Goal: Task Accomplishment & Management: Manage account settings

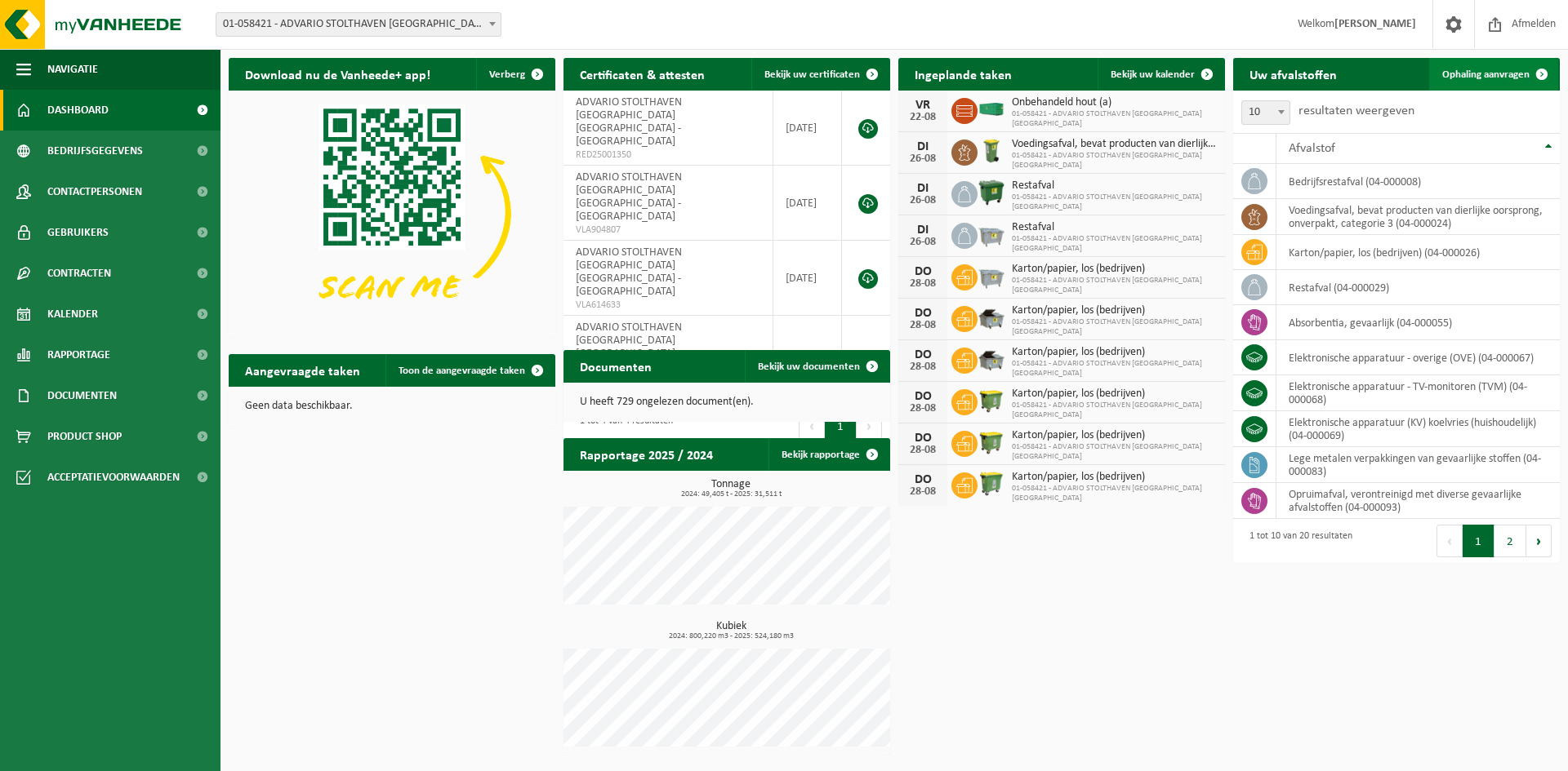
click at [1461, 74] on span "Ophaling aanvragen" at bounding box center [1486, 75] width 87 height 11
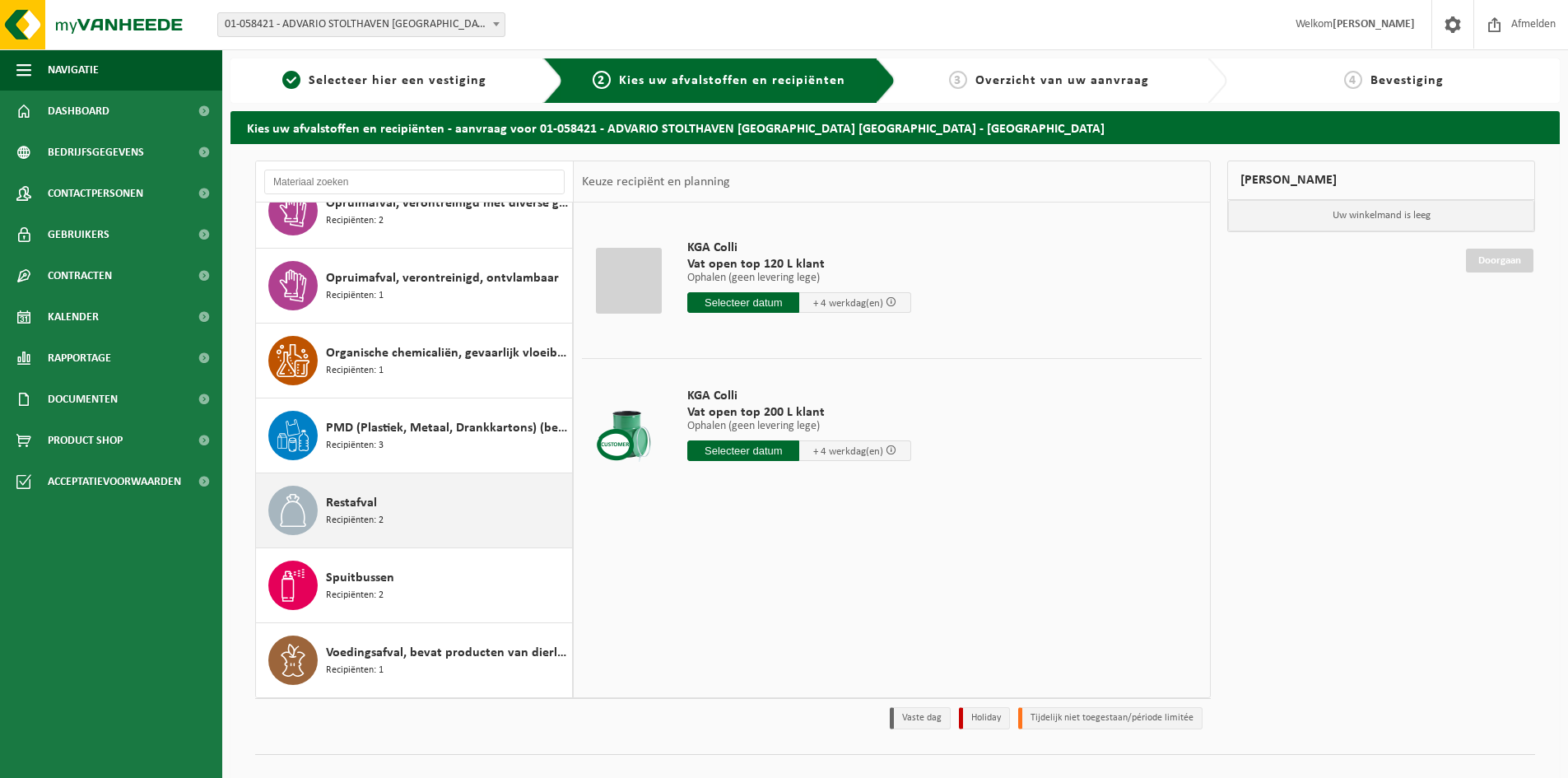
click at [394, 500] on div "Restafval Recipiënten: 2" at bounding box center [446, 511] width 242 height 49
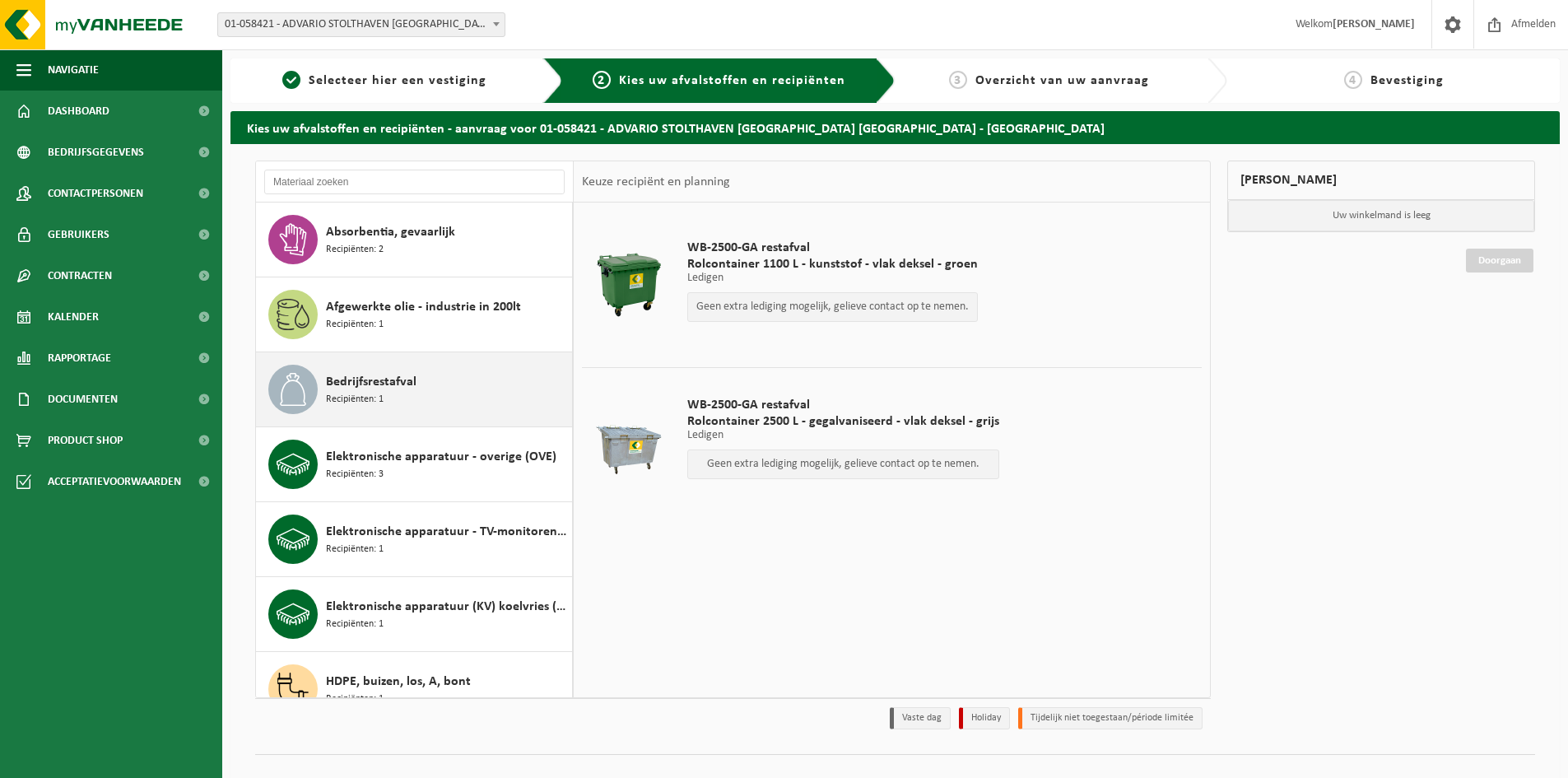
click at [372, 389] on span "Bedrijfsrestafval" at bounding box center [371, 382] width 91 height 20
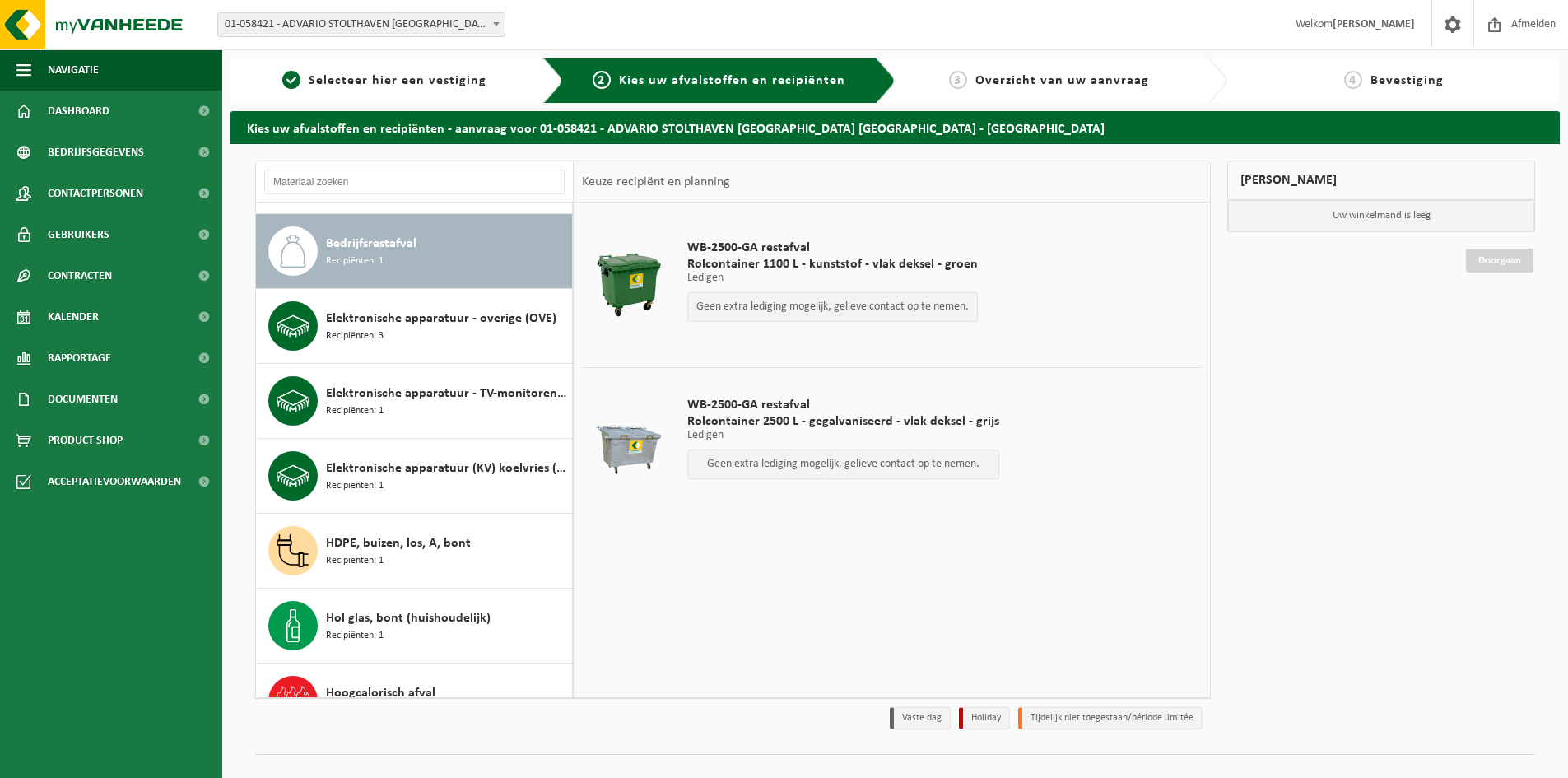
scroll to position [150, 0]
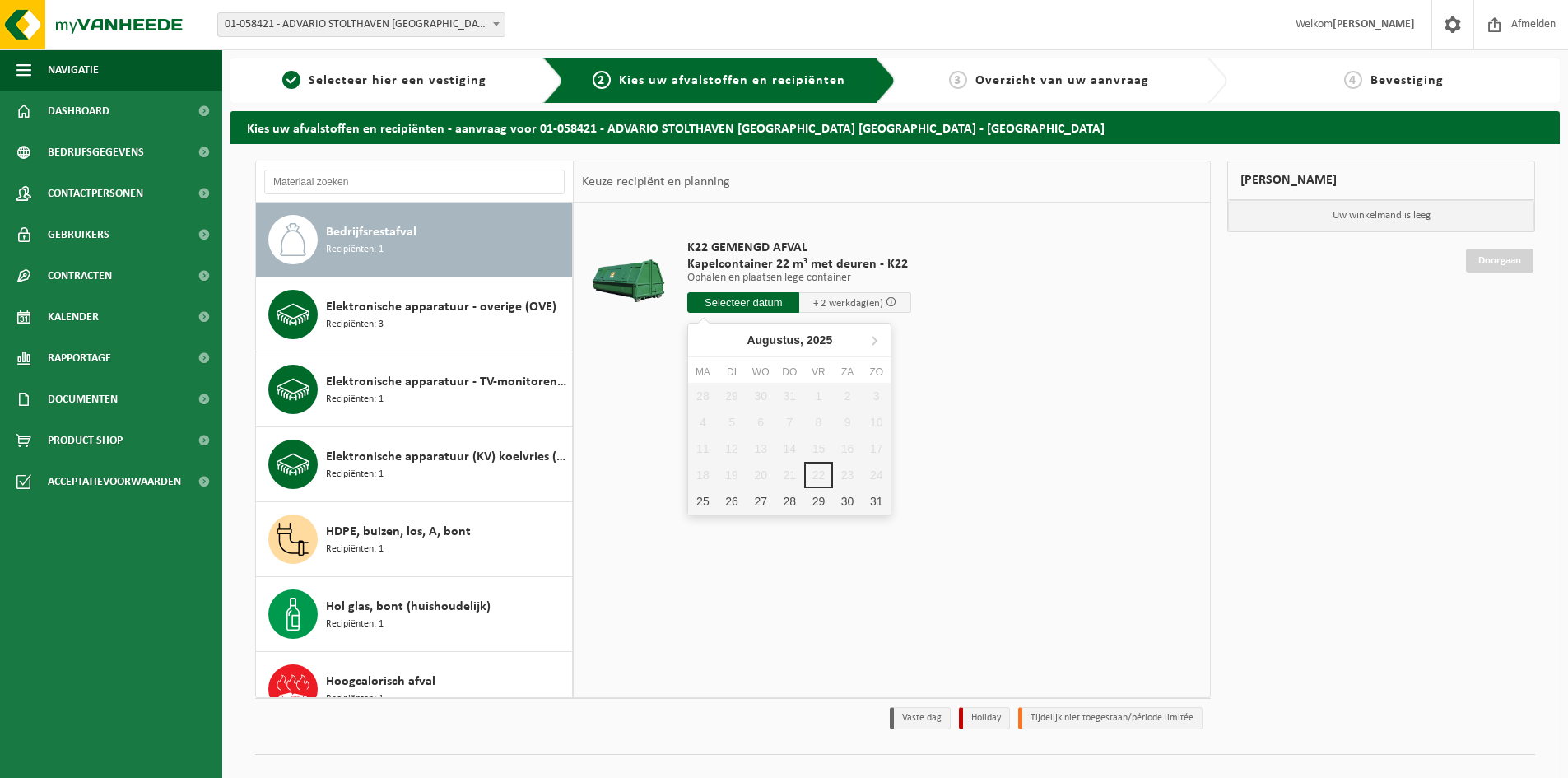
click at [735, 301] on input "text" at bounding box center [743, 302] width 112 height 21
click at [818, 499] on div "29" at bounding box center [818, 501] width 28 height 26
type input "Van 2025-08-29"
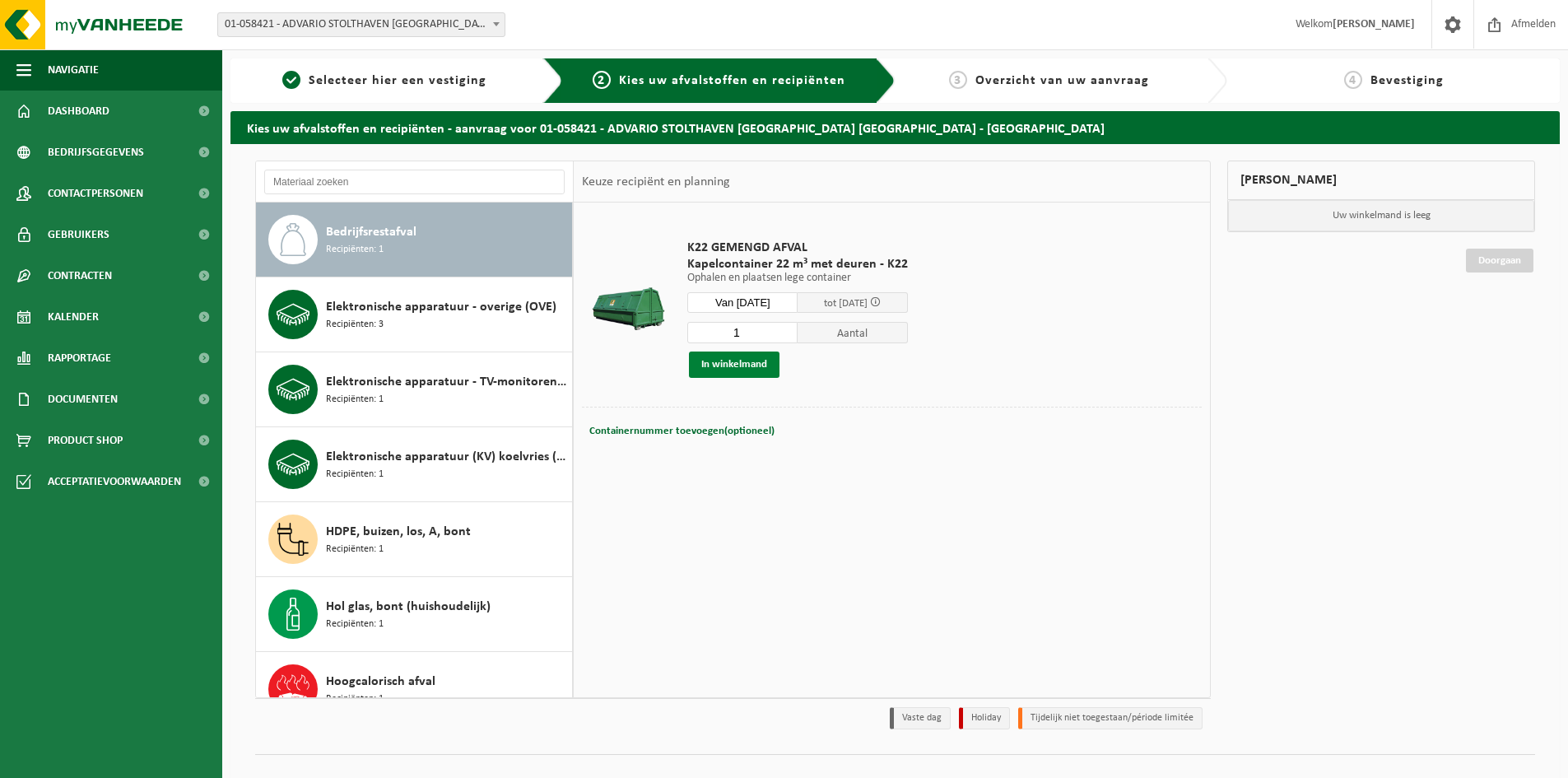
click at [718, 363] on button "In winkelmand" at bounding box center [734, 364] width 91 height 26
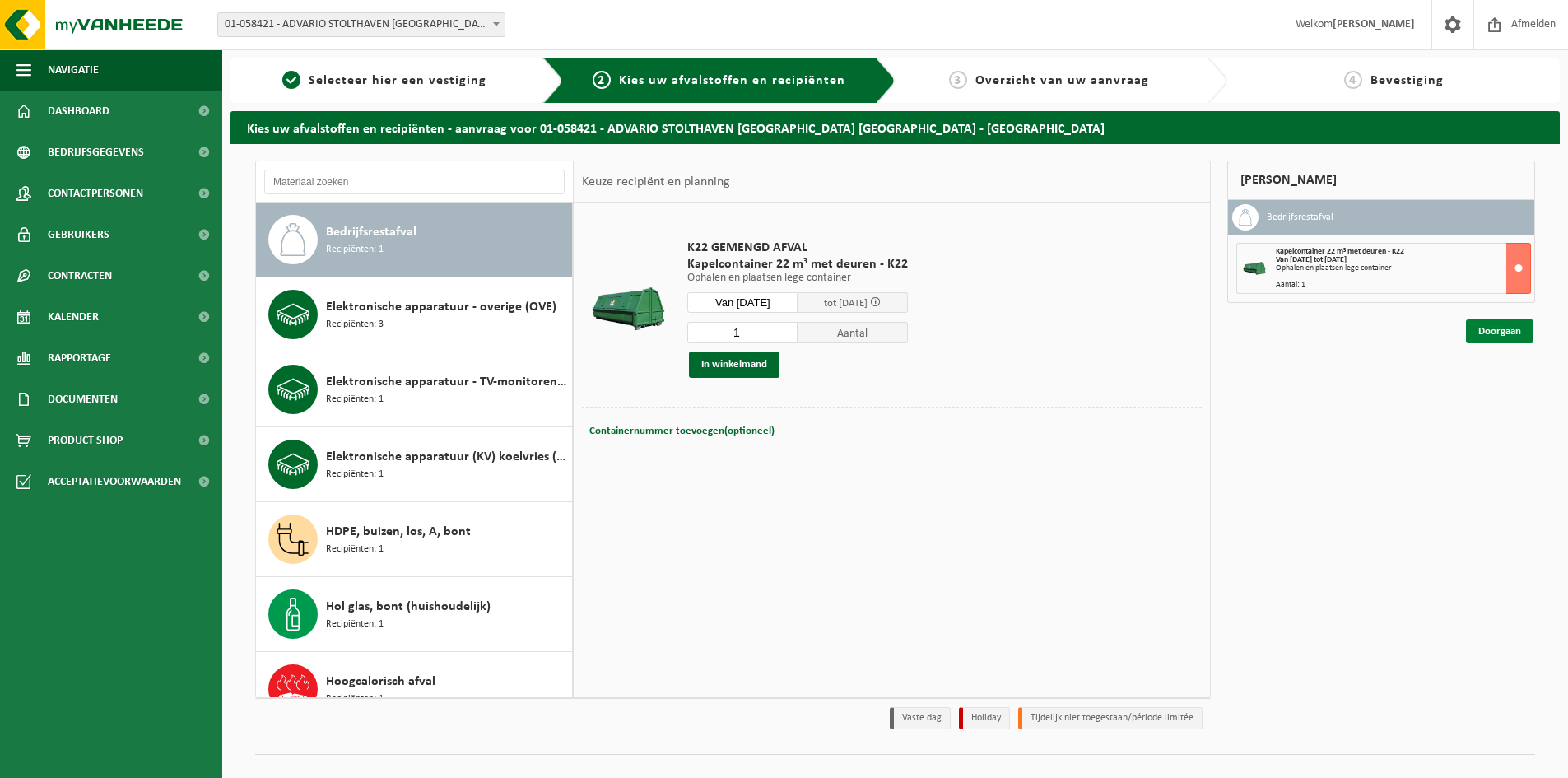
click at [1494, 332] on link "Doorgaan" at bounding box center [1500, 332] width 67 height 23
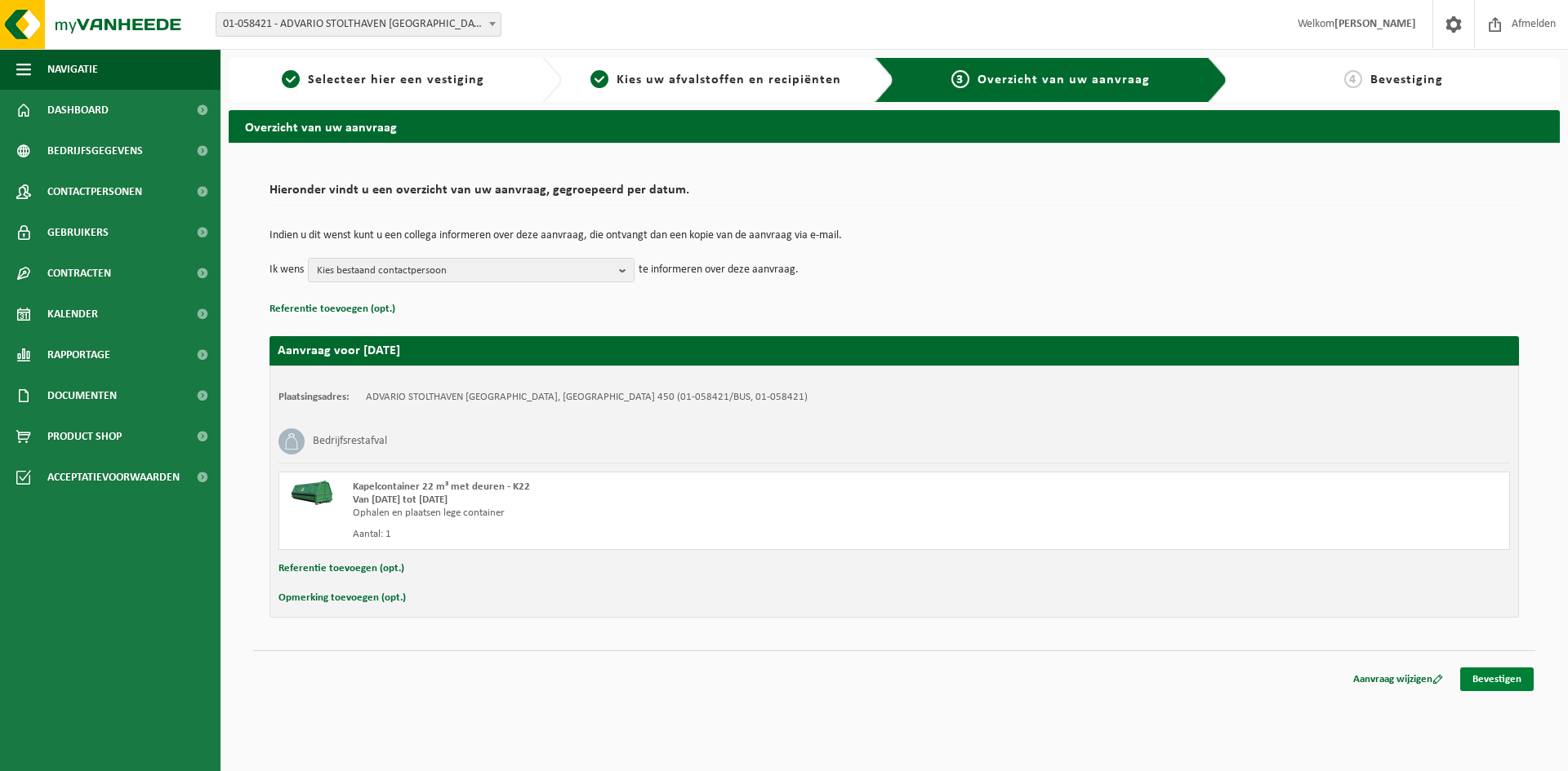
click at [1487, 679] on link "Bevestigen" at bounding box center [1497, 679] width 74 height 23
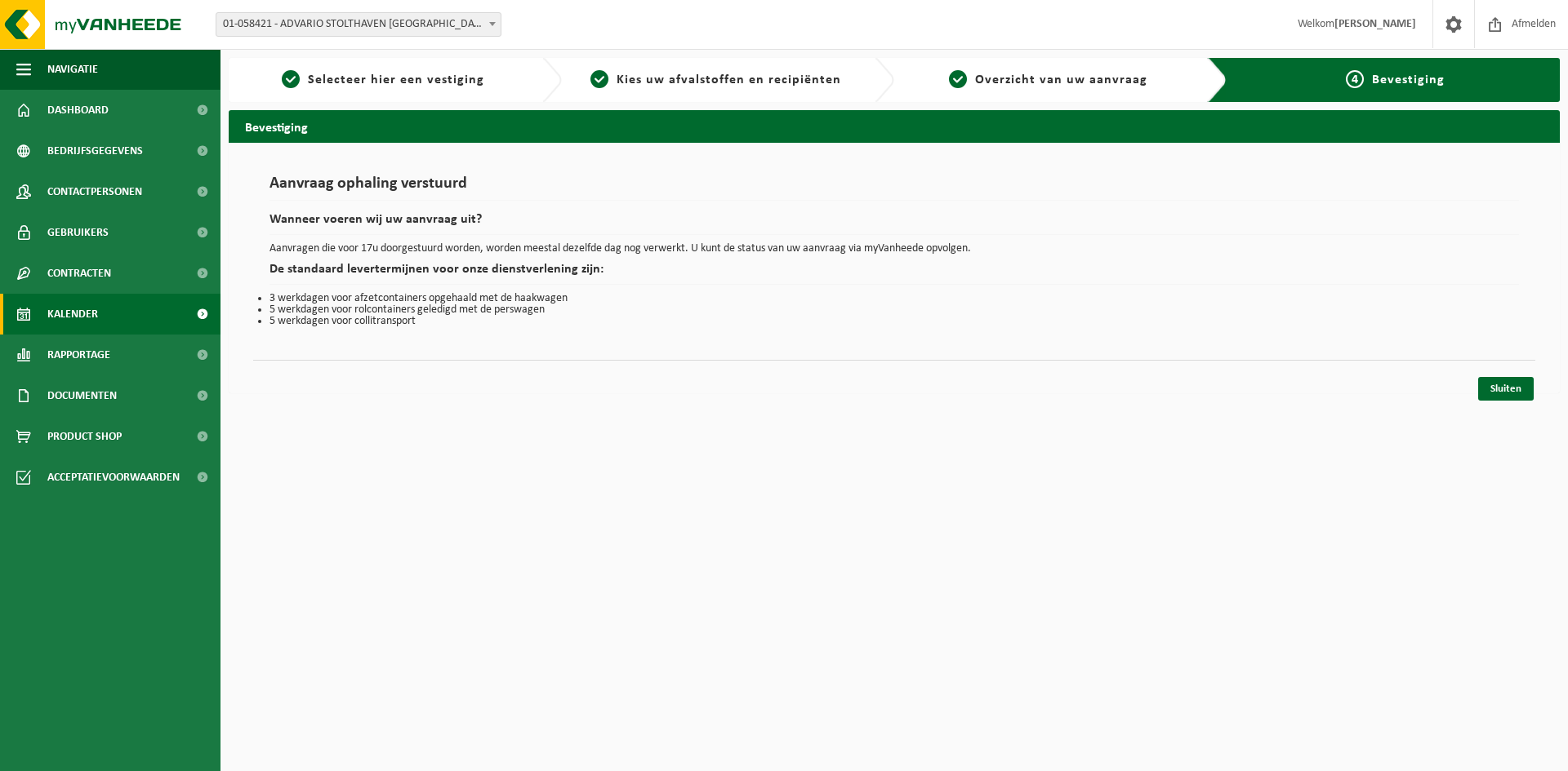
click at [78, 308] on span "Kalender" at bounding box center [73, 314] width 50 height 41
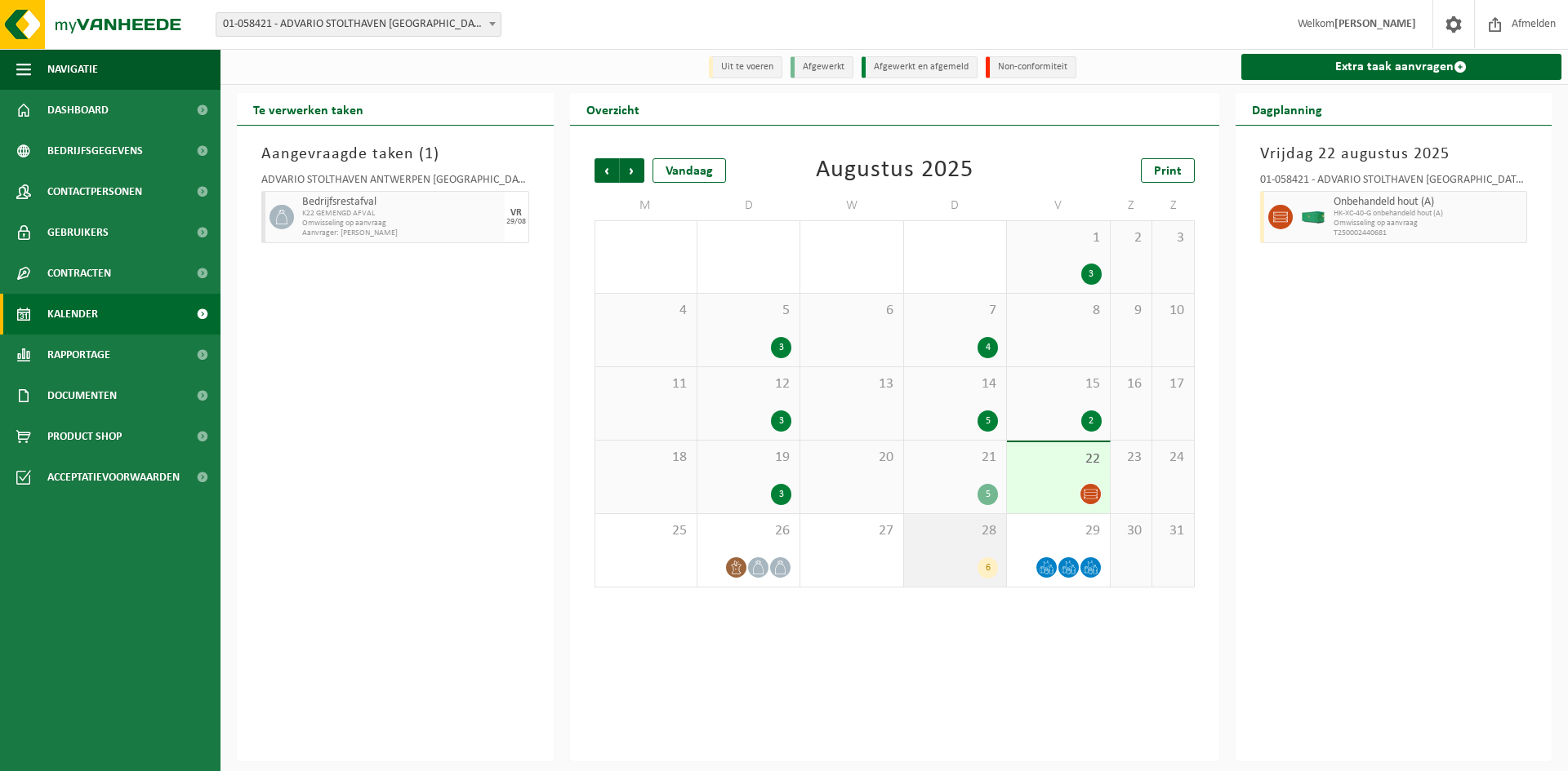
click at [982, 579] on div "6" at bounding box center [955, 568] width 85 height 21
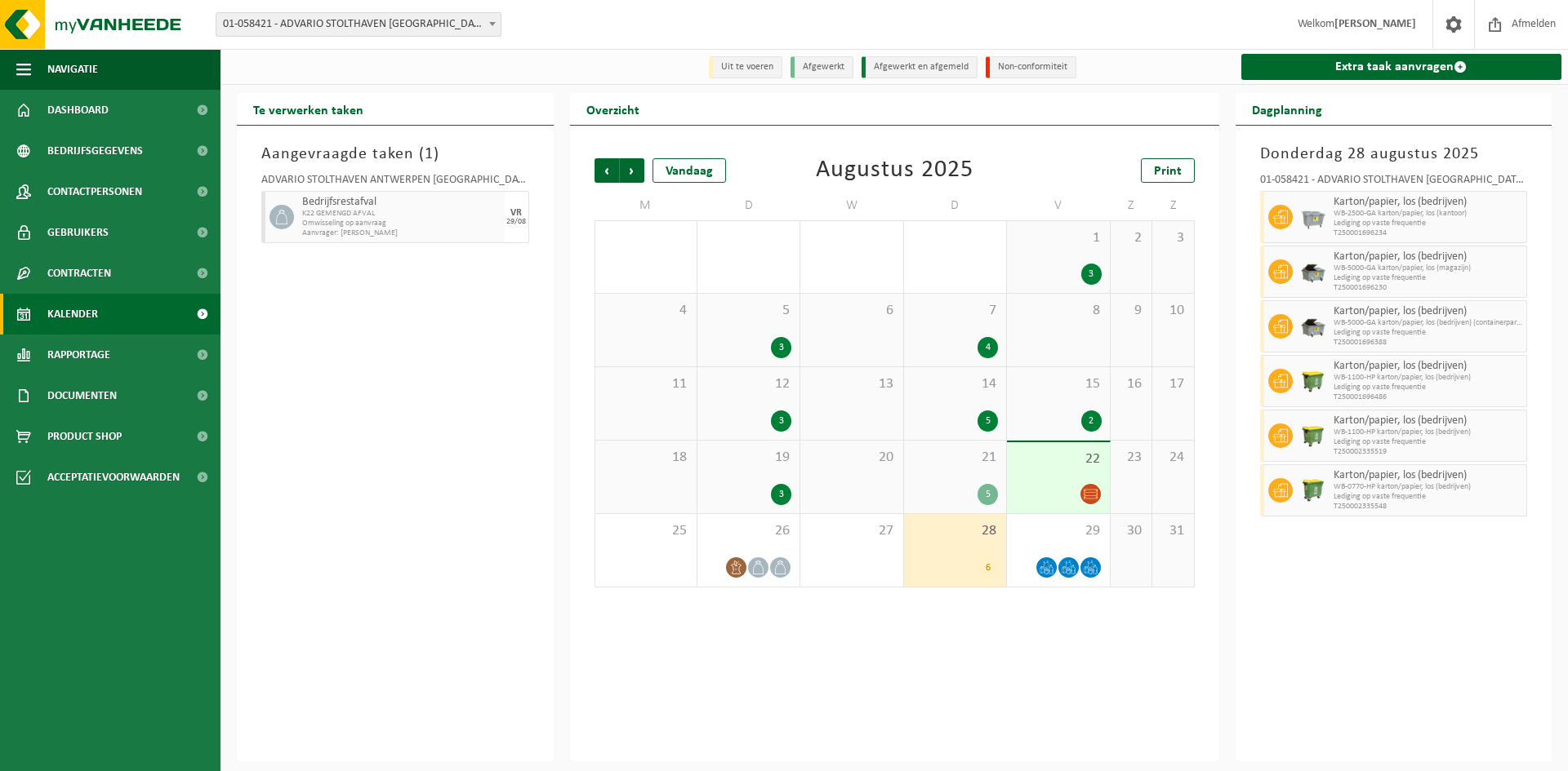
click at [982, 579] on div "6" at bounding box center [955, 568] width 85 height 21
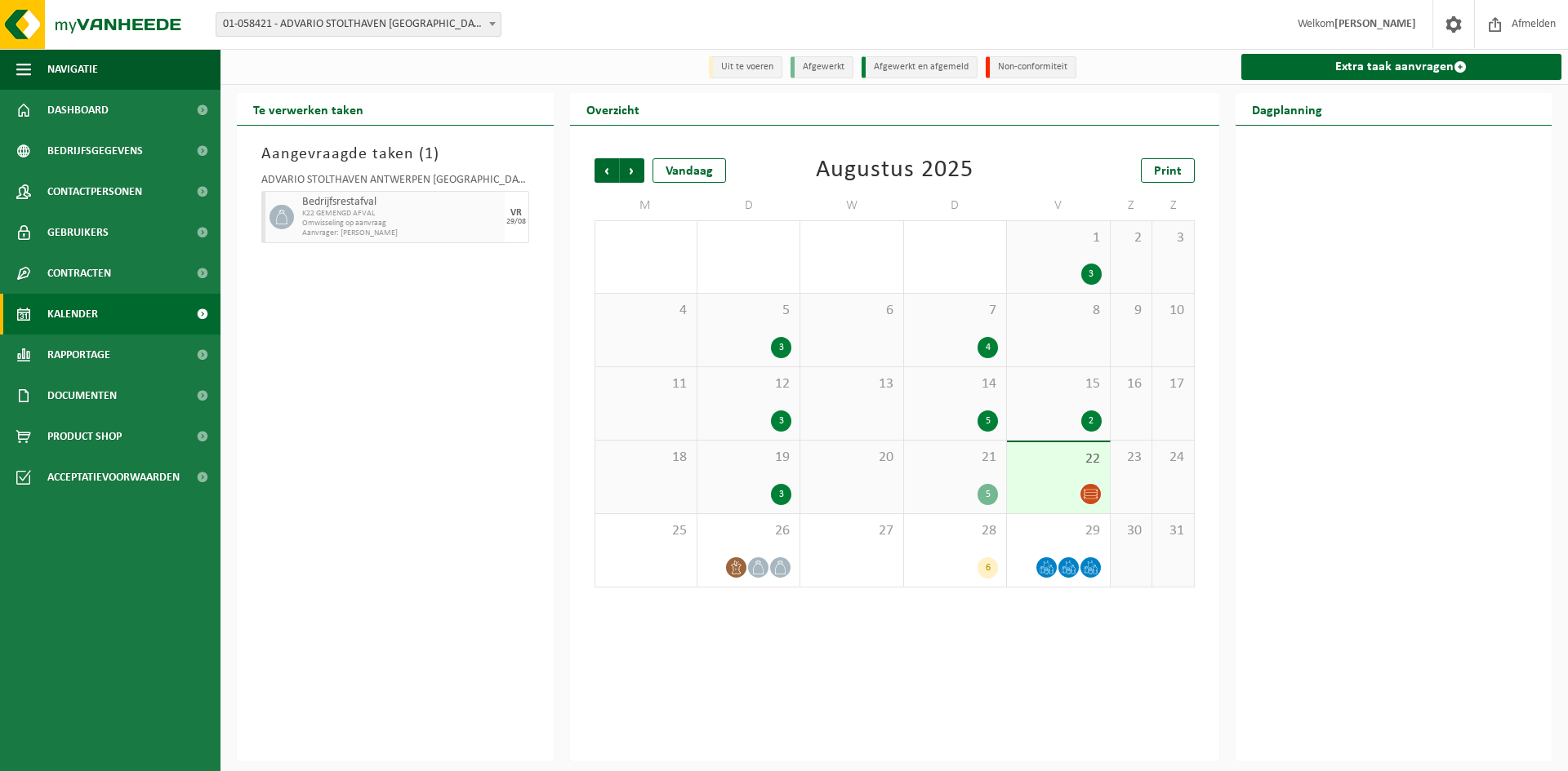
click at [986, 503] on div "5" at bounding box center [987, 495] width 20 height 21
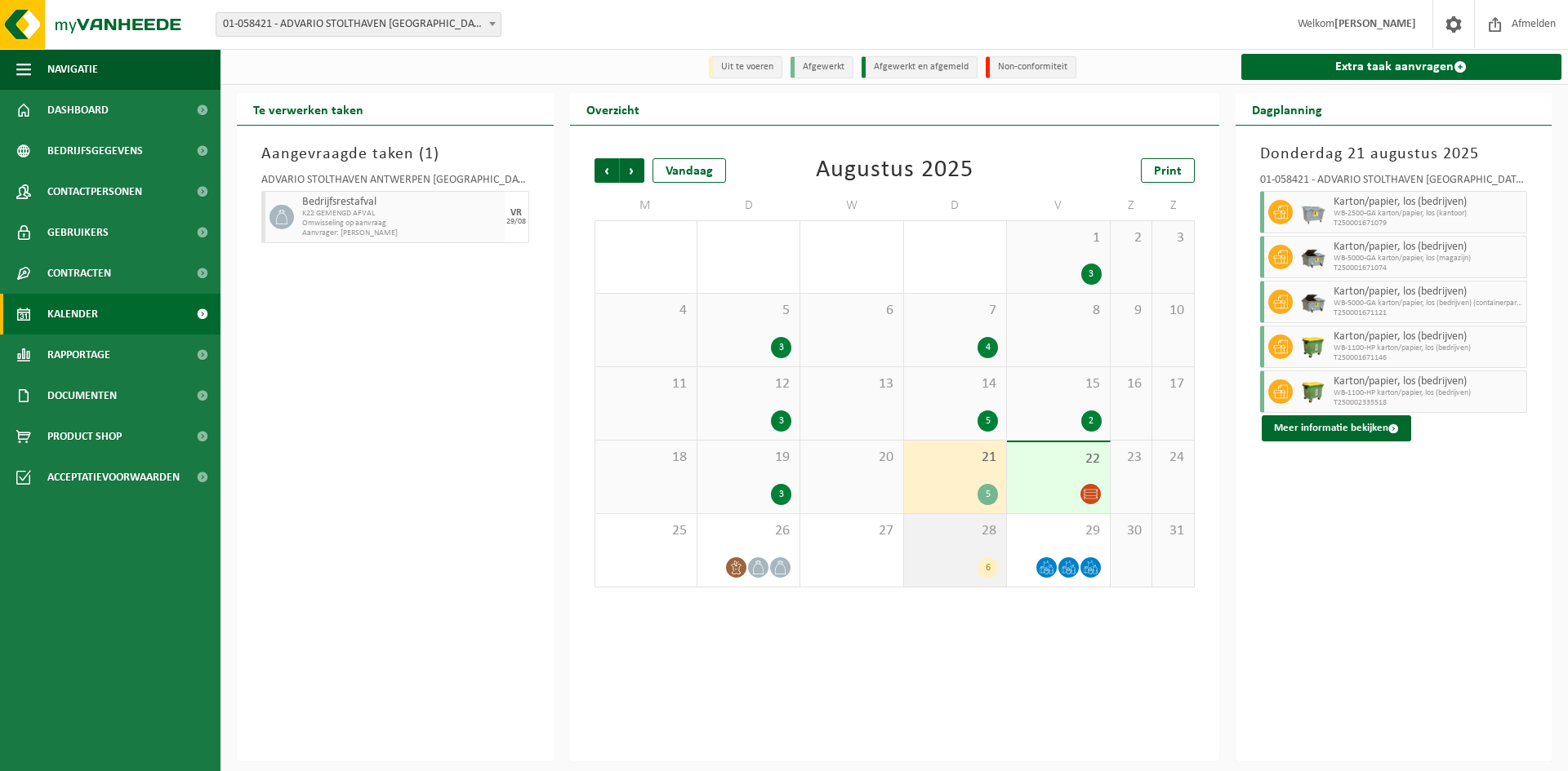
click at [973, 569] on div "6" at bounding box center [955, 568] width 85 height 21
